Goal: Navigation & Orientation: Find specific page/section

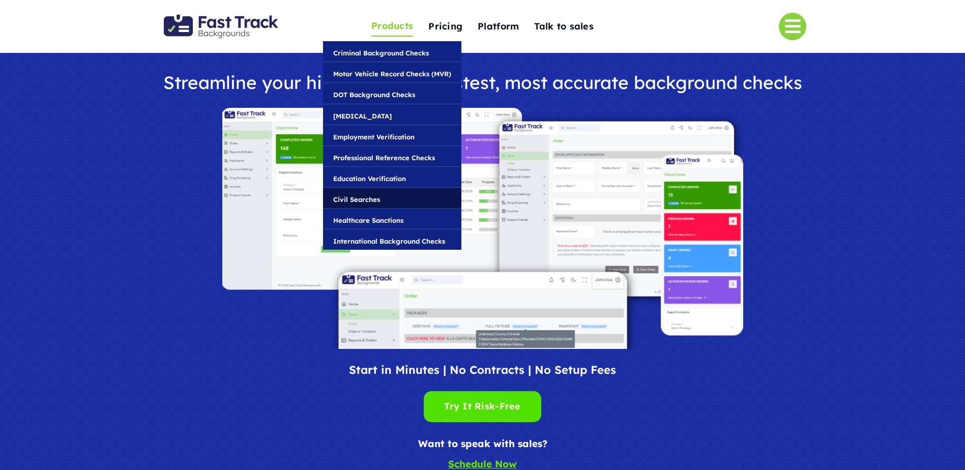
click at [361, 194] on span "Civil Searches" at bounding box center [356, 199] width 47 height 11
